Goal: Task Accomplishment & Management: Use online tool/utility

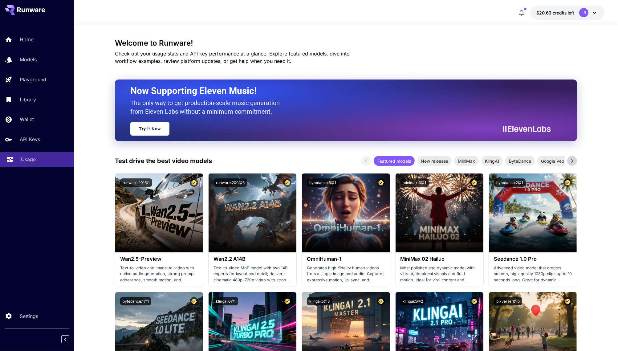
click at [16, 155] on link "Usage" at bounding box center [37, 159] width 74 height 15
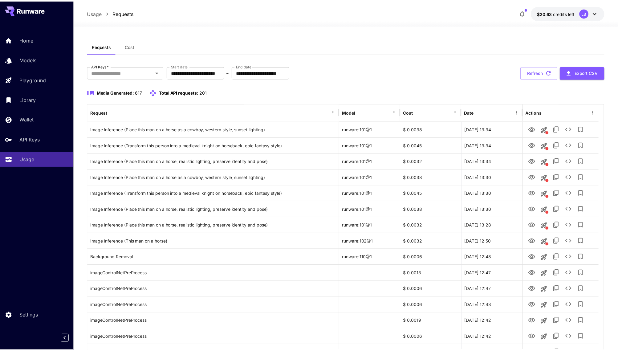
scroll to position [9, 0]
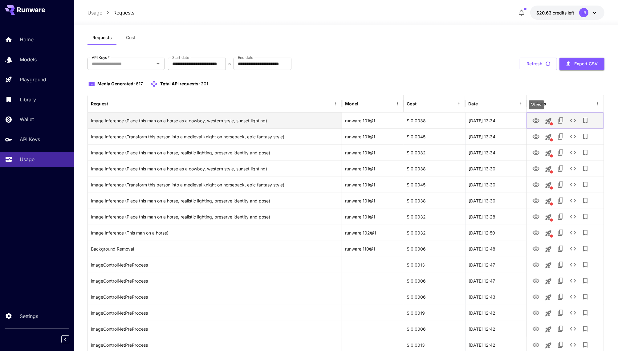
click at [535, 119] on icon "View" at bounding box center [535, 120] width 7 height 7
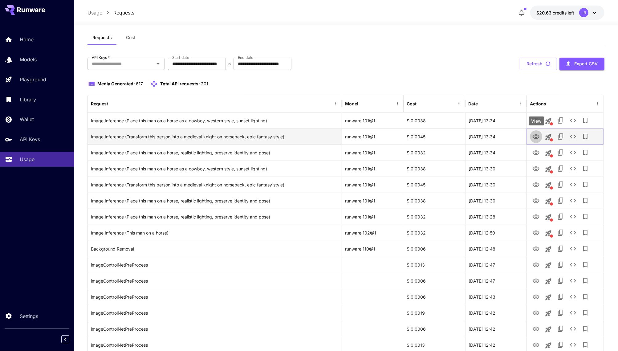
click at [537, 138] on icon "View" at bounding box center [535, 136] width 7 height 5
click at [535, 134] on icon "View" at bounding box center [535, 136] width 7 height 7
